Goal: Task Accomplishment & Management: Use online tool/utility

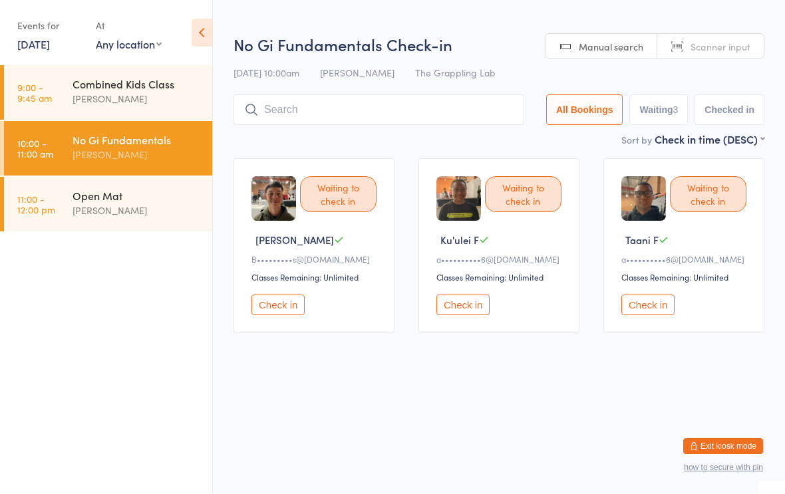
click at [385, 113] on input "search" at bounding box center [379, 109] width 291 height 31
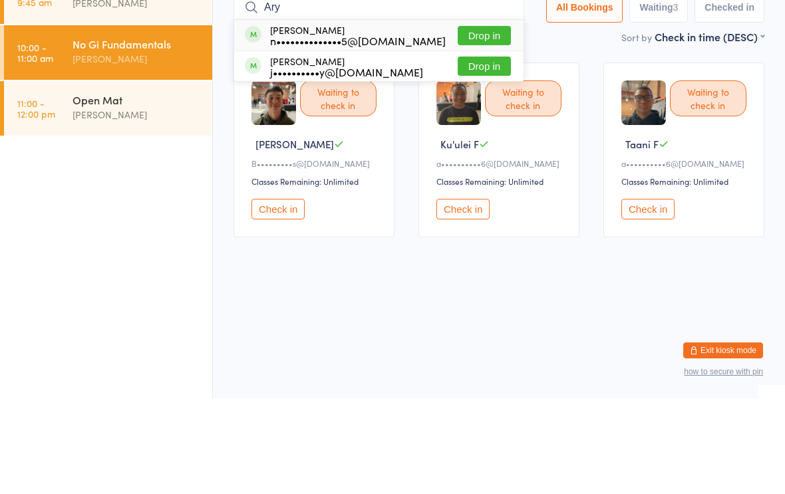
type input "Ary"
click at [480, 122] on button "Drop in" at bounding box center [484, 131] width 53 height 19
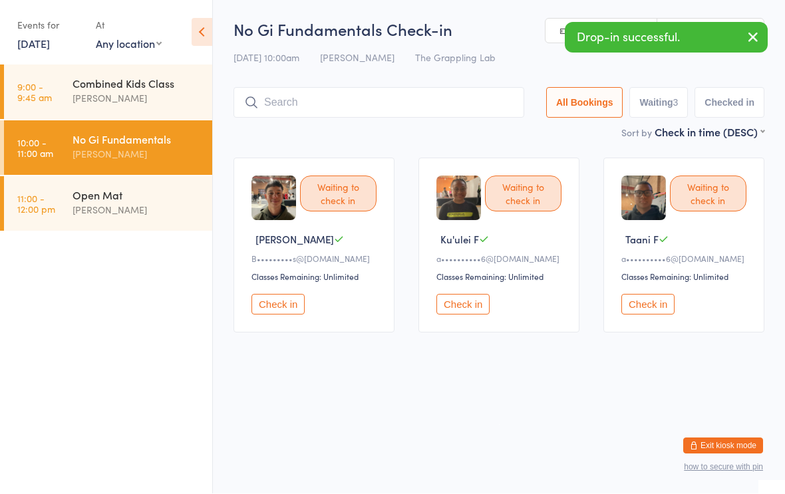
scroll to position [1, 0]
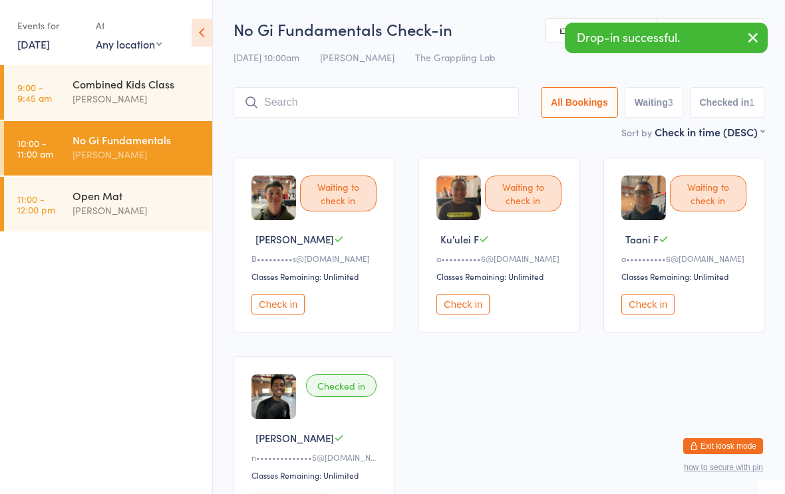
click at [156, 200] on div "Open Mat" at bounding box center [137, 195] width 128 height 15
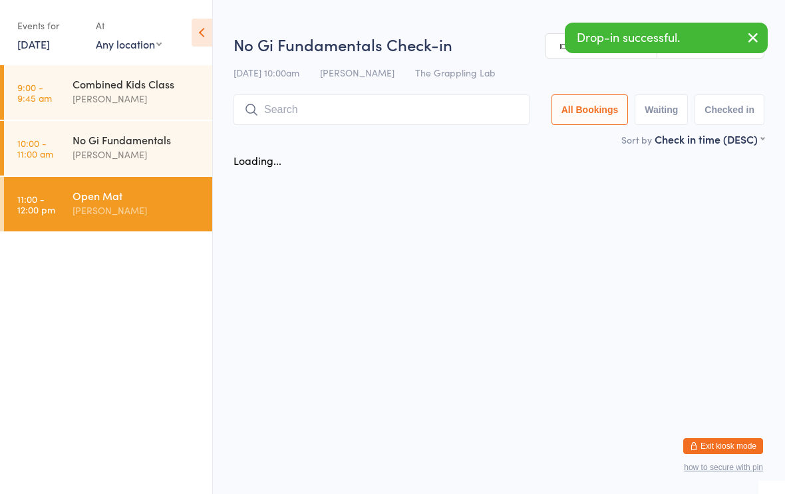
click at [385, 119] on input "search" at bounding box center [382, 109] width 296 height 31
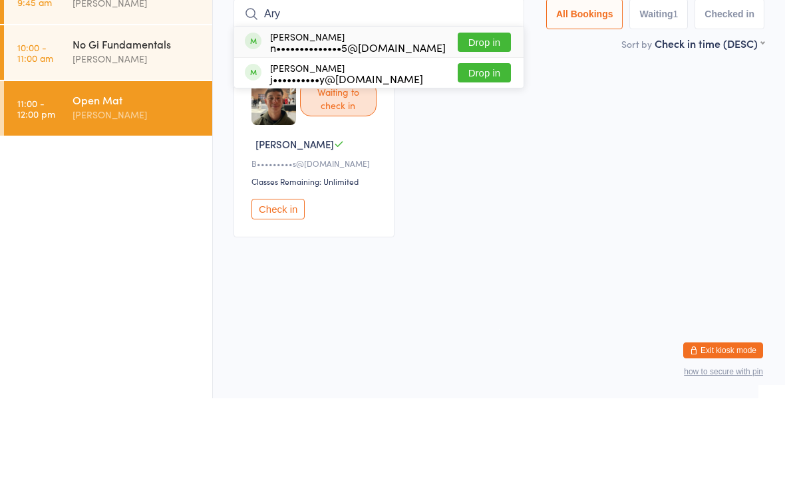
type input "Ary"
click at [473, 128] on button "Drop in" at bounding box center [484, 137] width 53 height 19
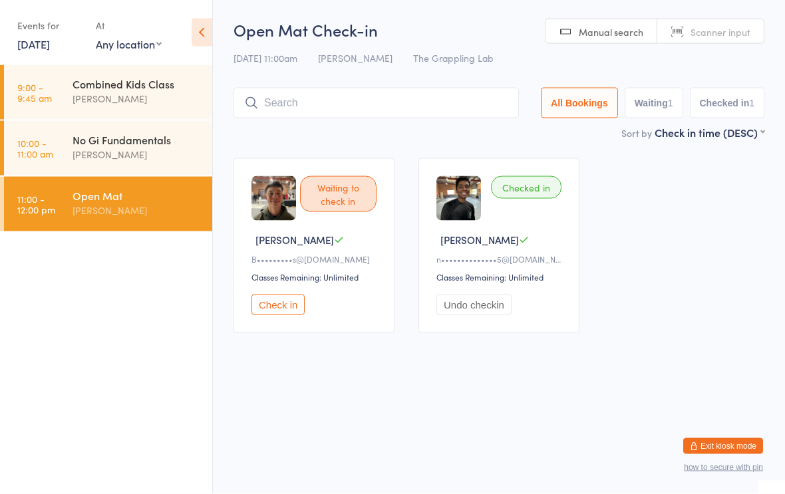
click at [345, 90] on input "search" at bounding box center [376, 103] width 285 height 31
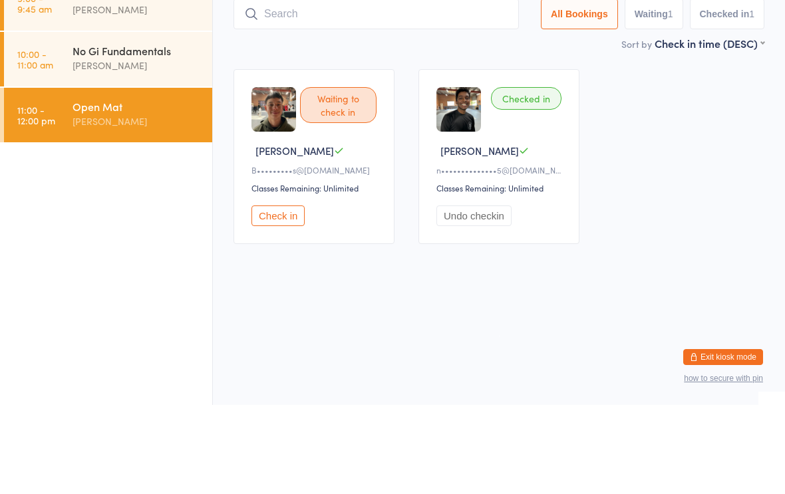
click at [361, 88] on input "search" at bounding box center [376, 103] width 285 height 31
click at [637, 156] on div "Waiting to check in [PERSON_NAME]•••••••••s@[DOMAIN_NAME] Classes Remaining: Un…" at bounding box center [499, 245] width 555 height 199
